Goal: Book appointment/travel/reservation

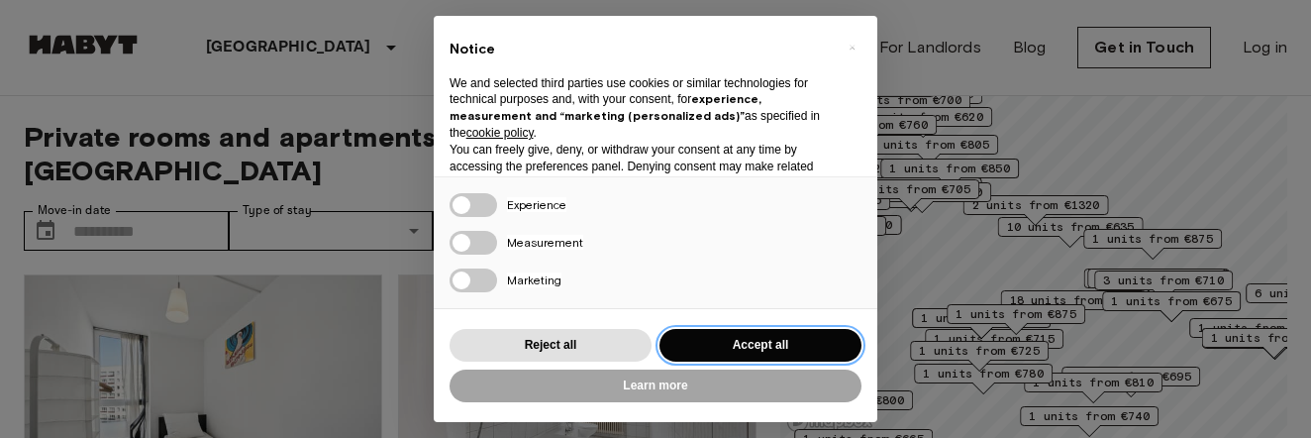
click at [726, 346] on button "Accept all" at bounding box center [761, 345] width 202 height 33
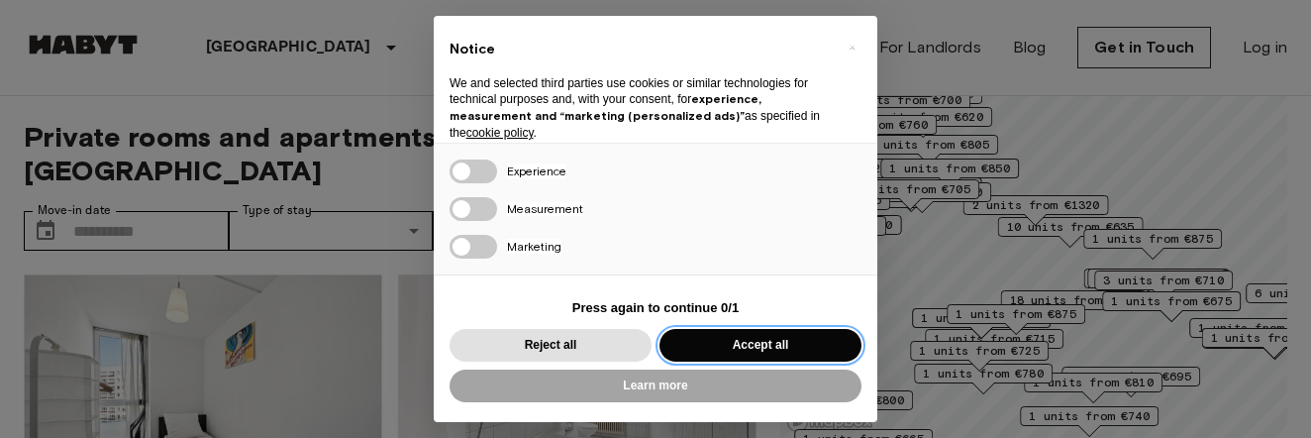
scroll to position [88, 0]
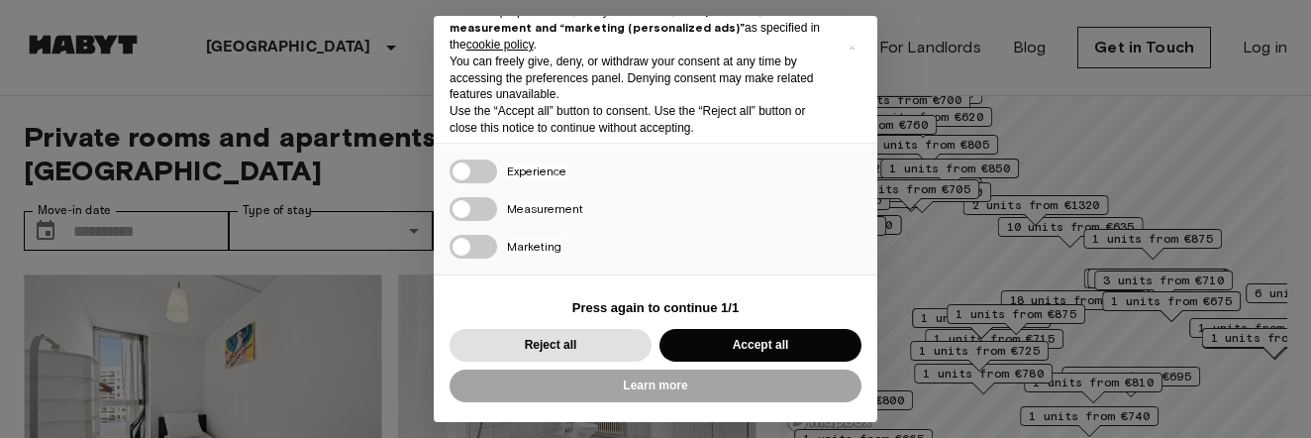
click at [703, 327] on div "Reject all Accept all" at bounding box center [656, 345] width 412 height 41
click at [701, 350] on button "Accept all" at bounding box center [761, 345] width 202 height 33
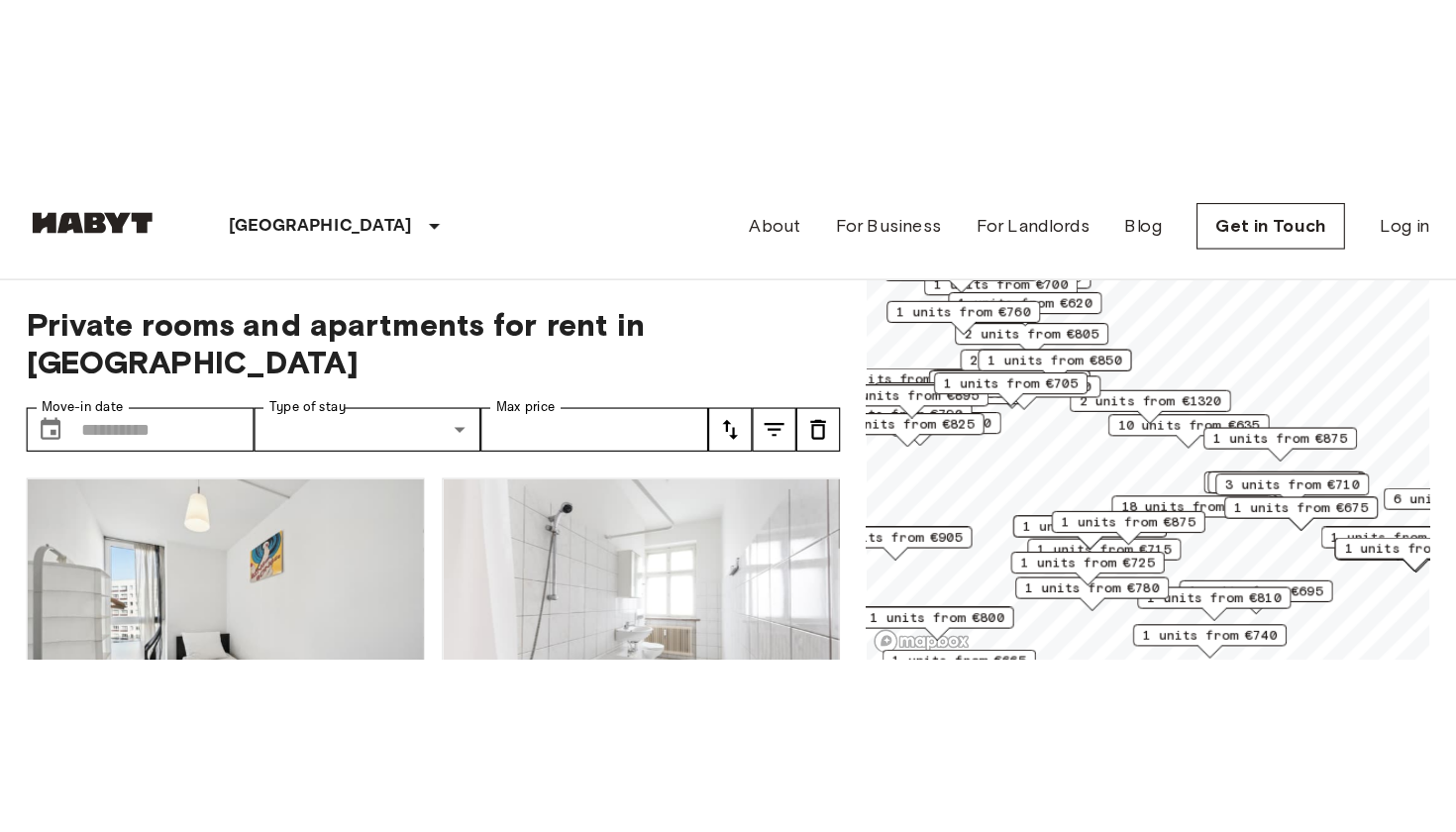
scroll to position [0, 0]
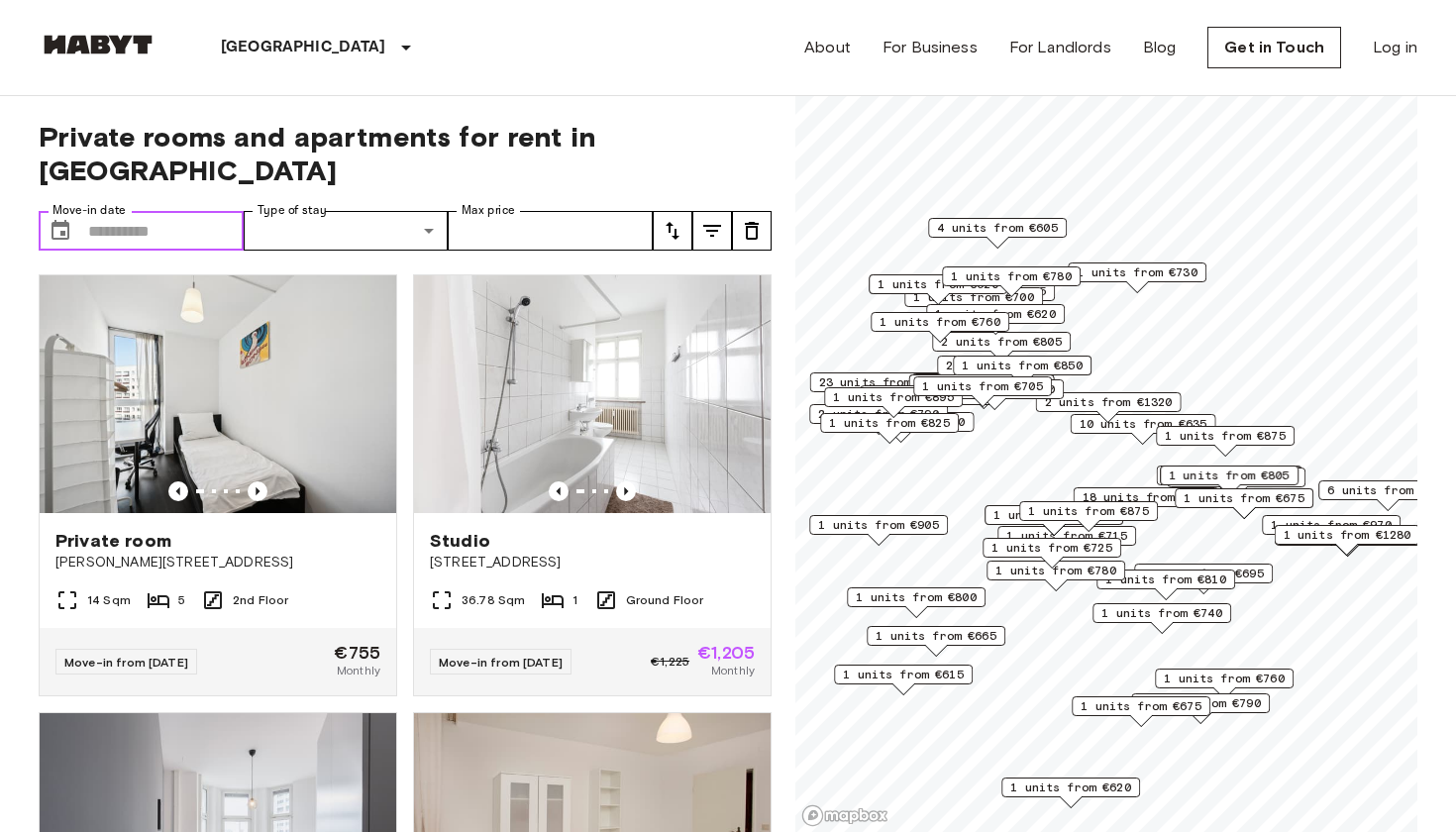
click at [147, 211] on input "Move-in date" at bounding box center [165, 231] width 155 height 40
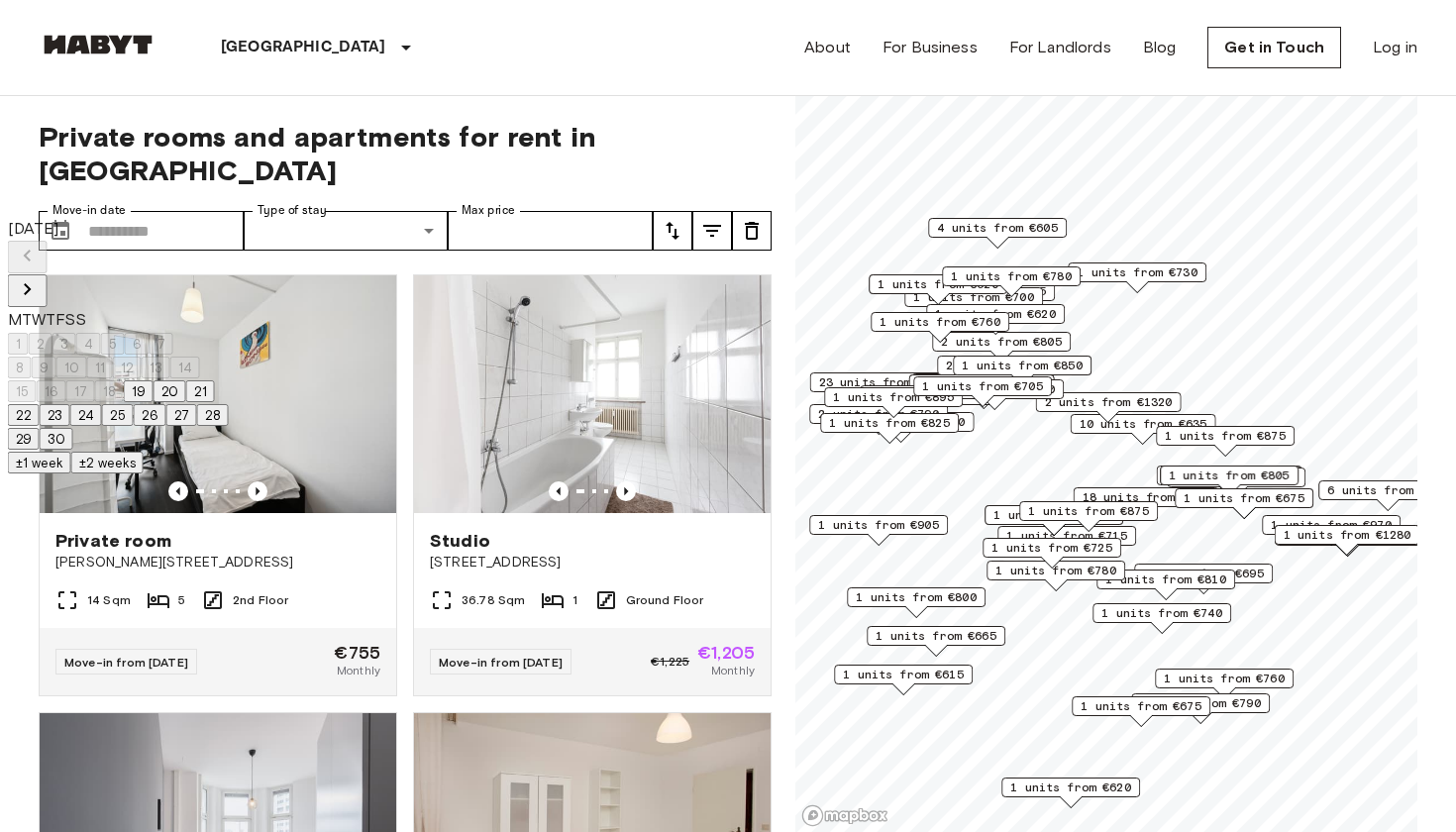
click at [40, 277] on icon "Next month" at bounding box center [28, 289] width 24 height 24
click at [29, 333] on button "1" at bounding box center [18, 344] width 21 height 22
type input "**********"
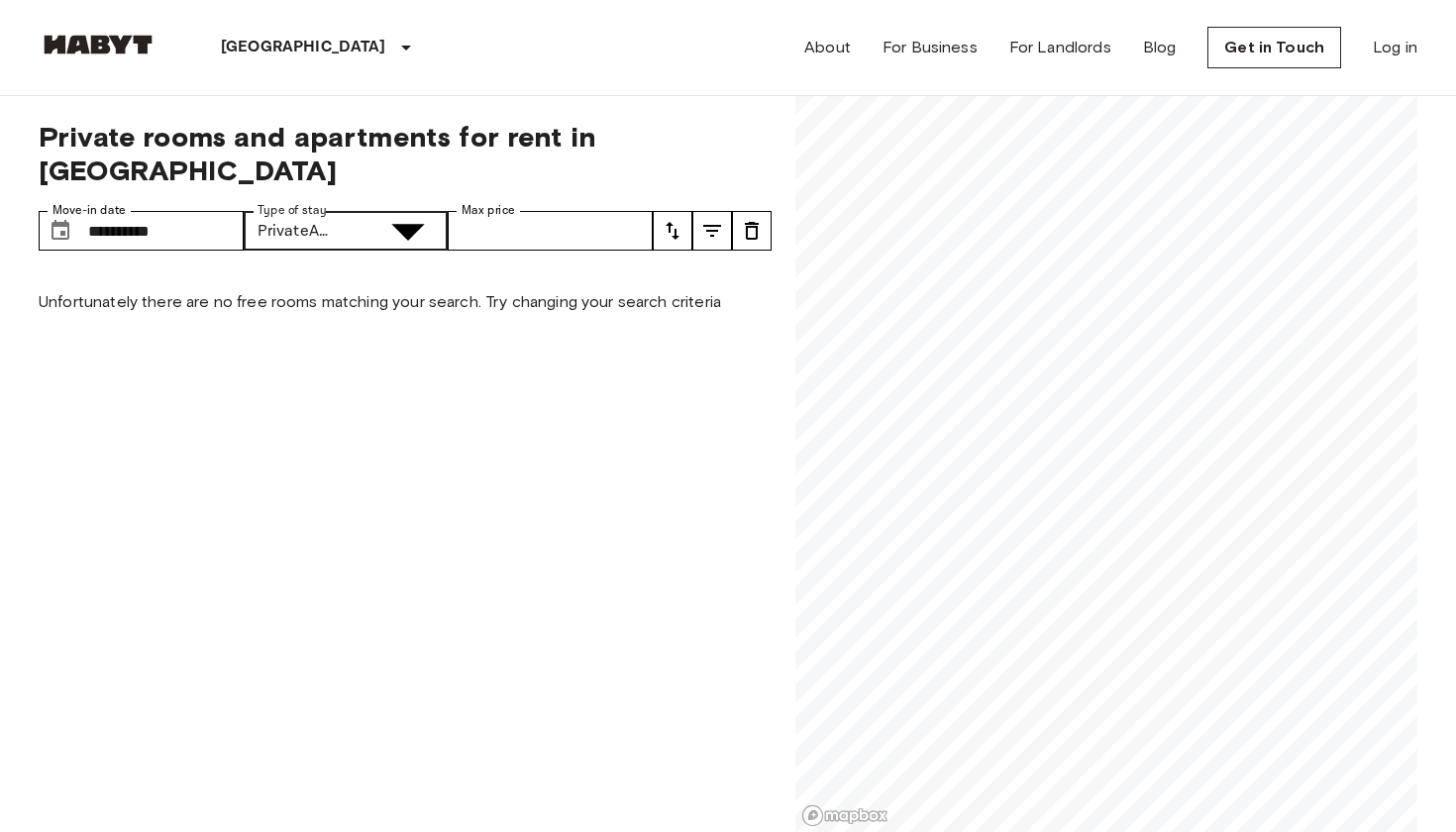
type input "**********"
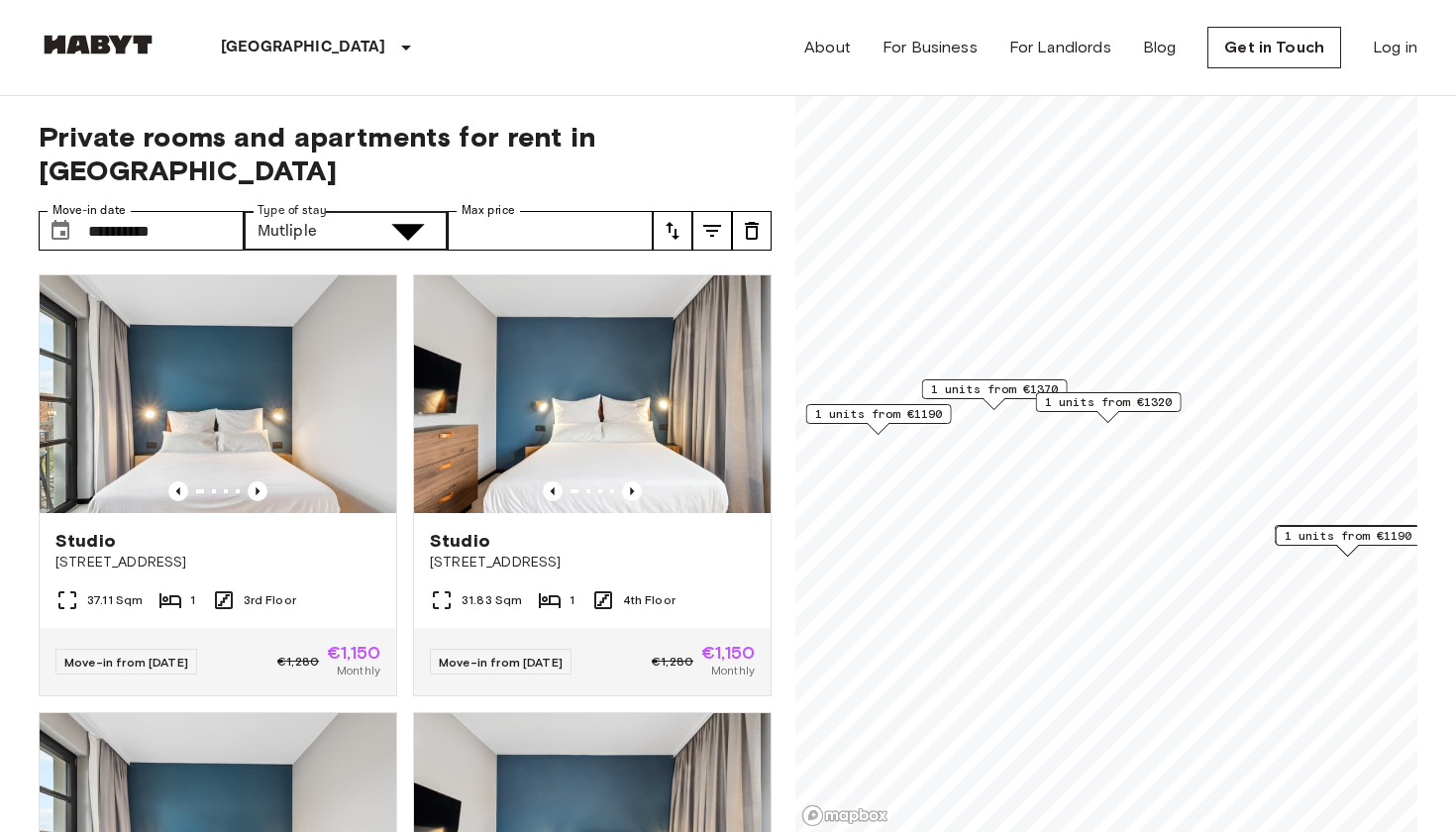
click at [634, 437] on icon "Previous image" at bounding box center [632, 491] width 20 height 20
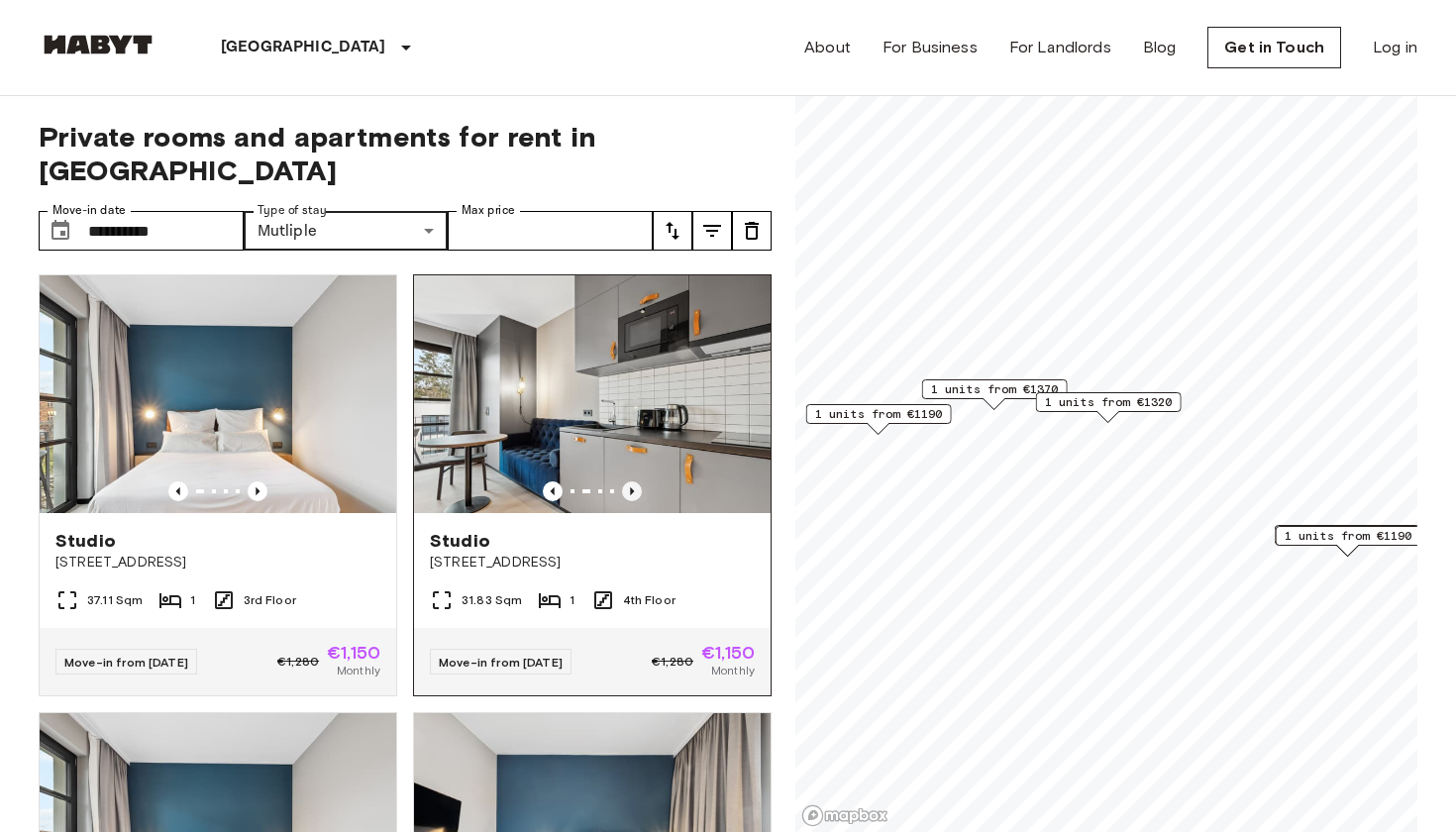
click at [634, 437] on icon "Previous image" at bounding box center [632, 491] width 20 height 20
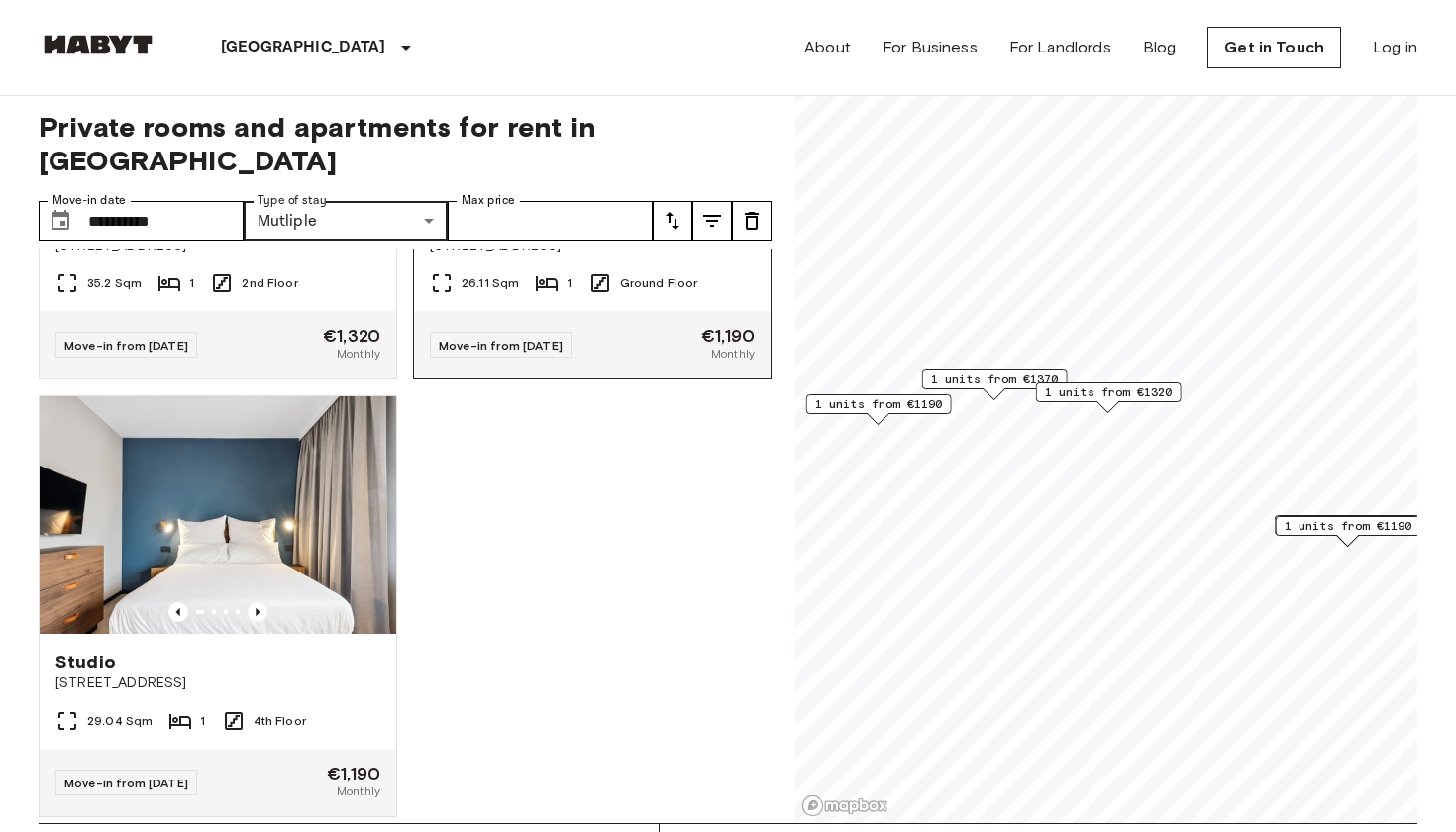
scroll to position [11, 0]
